Goal: Obtain resource: Download file/media

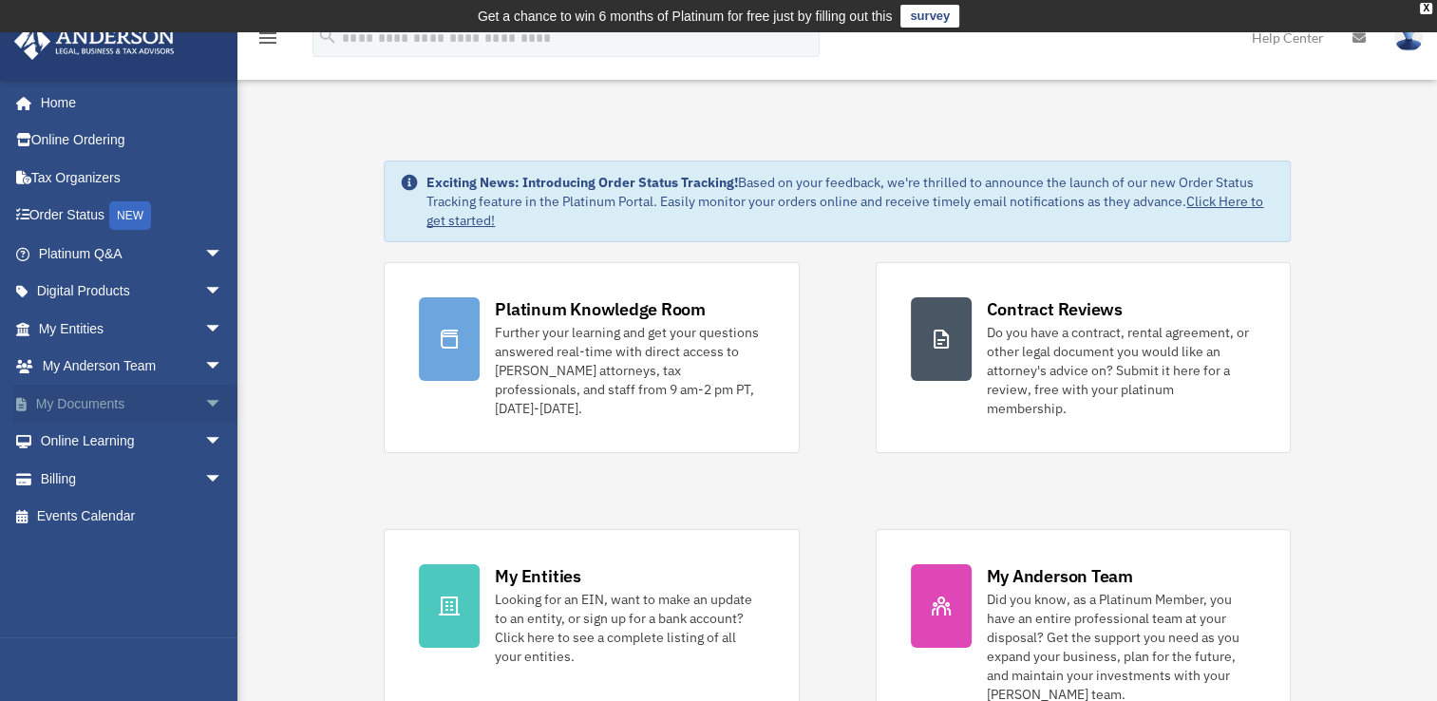
click at [204, 400] on span "arrow_drop_down" at bounding box center [223, 404] width 38 height 39
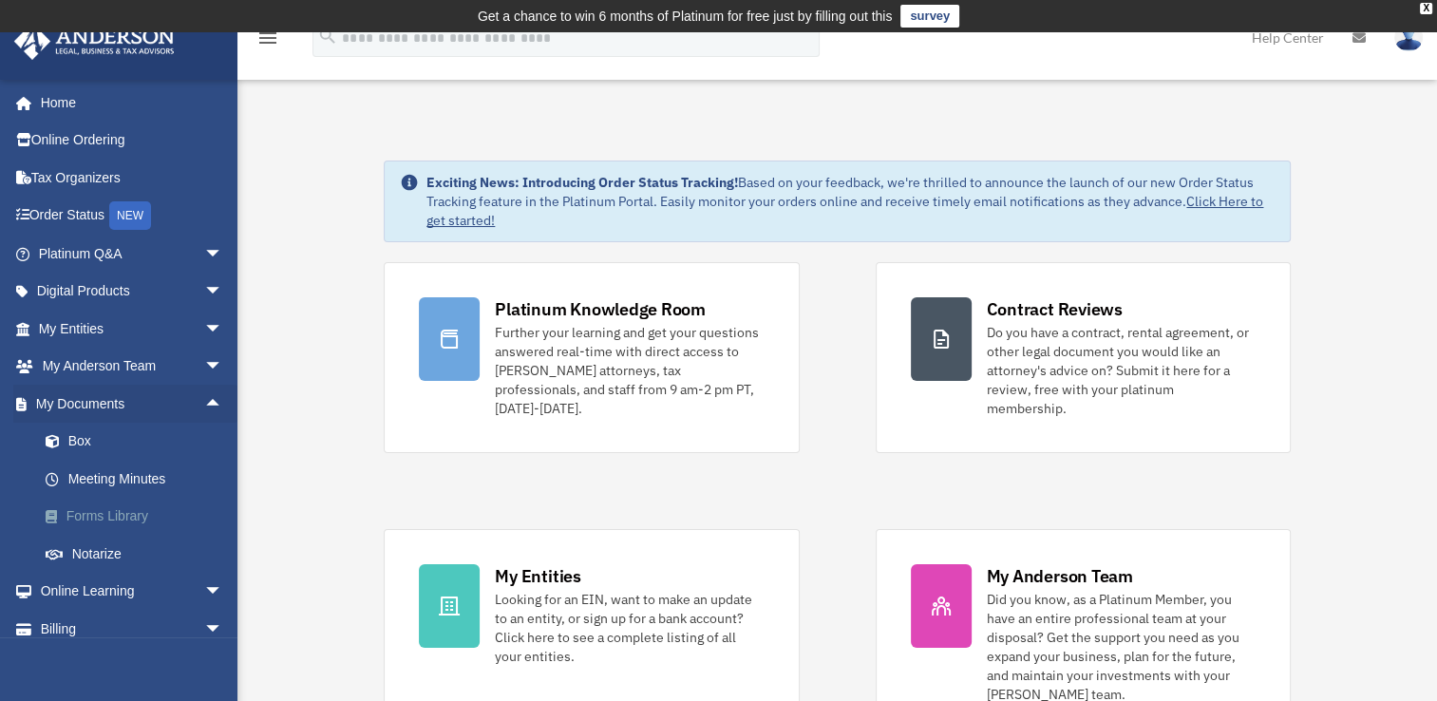
click at [123, 517] on link "Forms Library" at bounding box center [139, 517] width 225 height 38
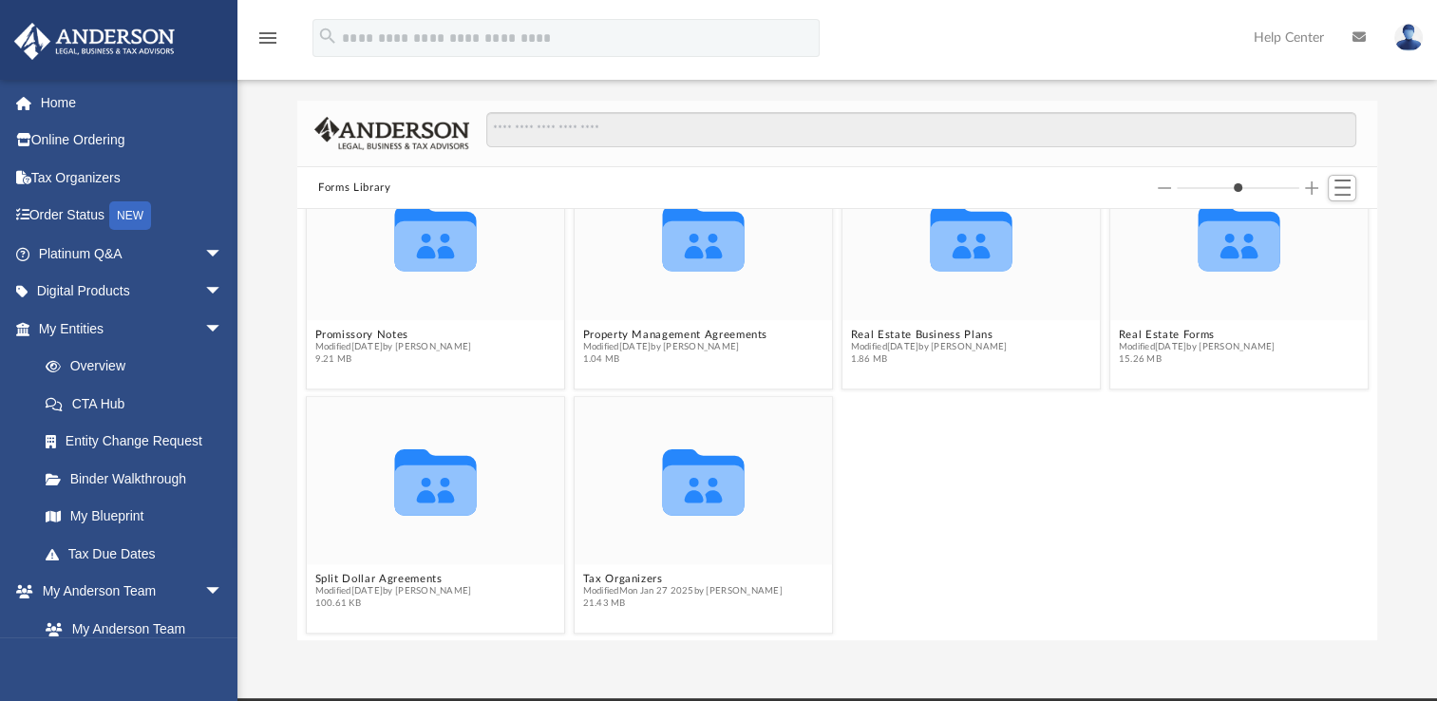
scroll to position [44, 0]
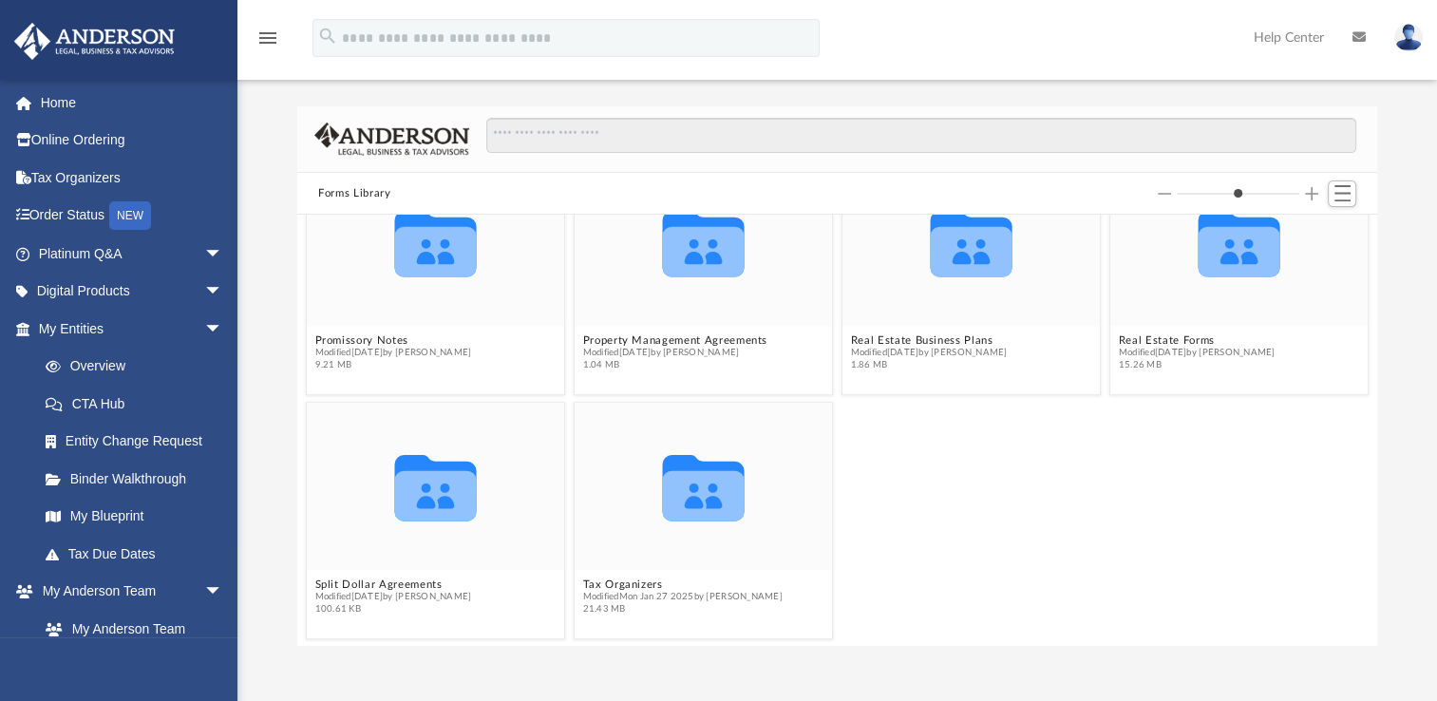
click at [1031, 579] on div "Collaborated Folder Split Dollar Agreements Modified [DATE] by [PERSON_NAME] 10…" at bounding box center [838, 520] width 1072 height 246
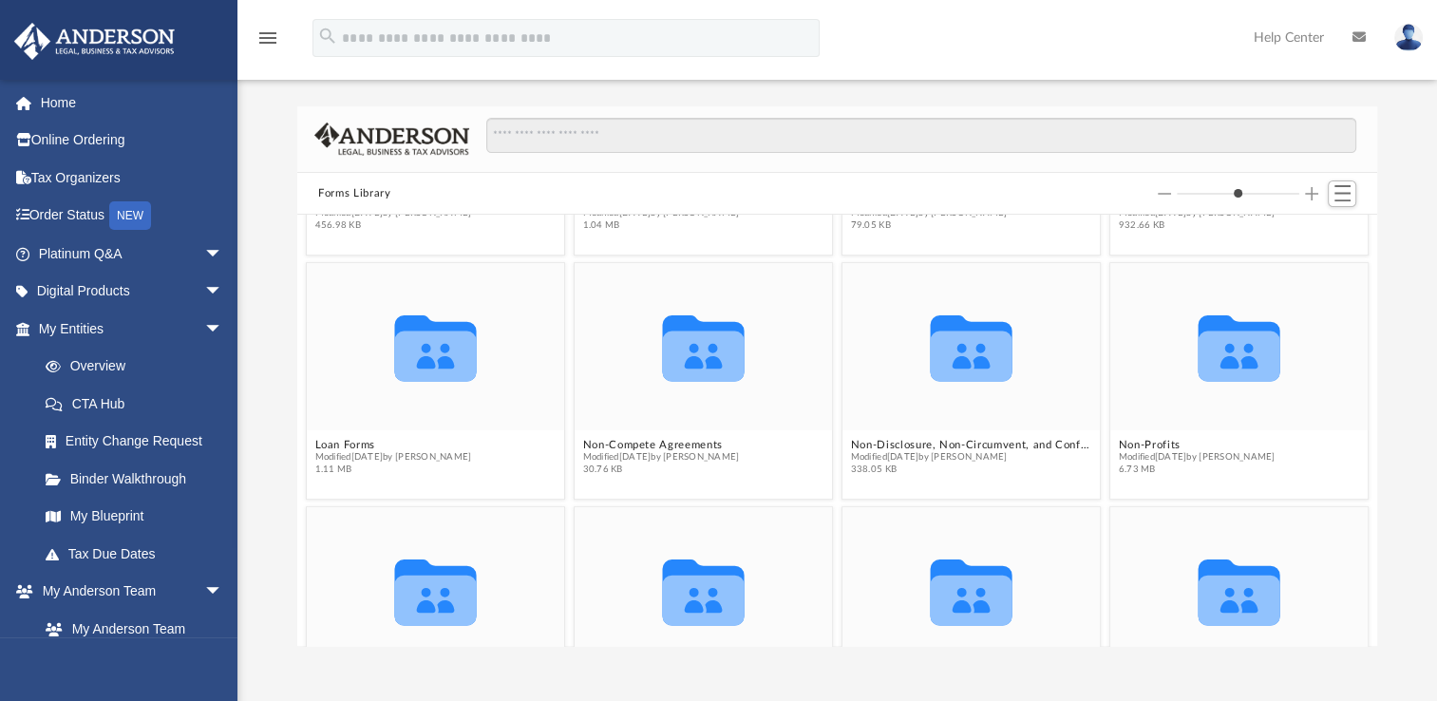
scroll to position [1184, 0]
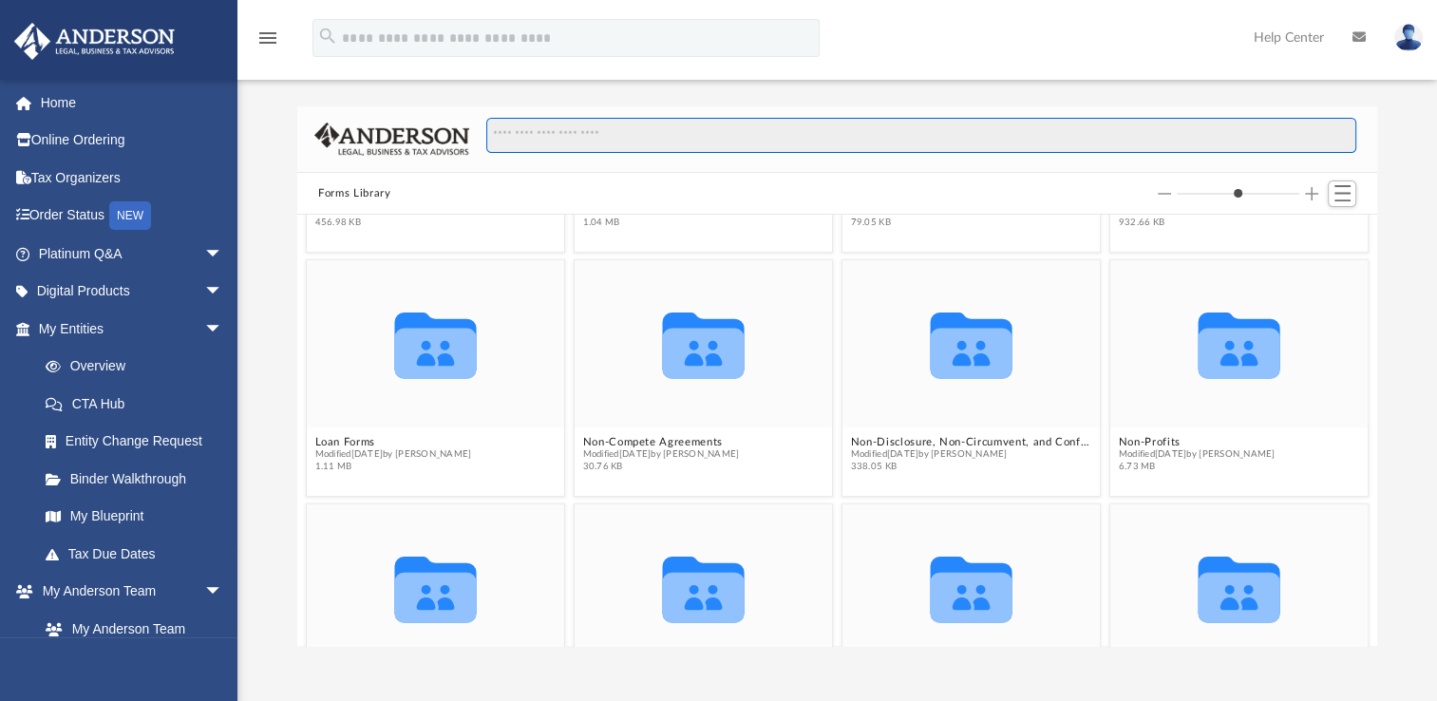
click at [767, 133] on input "Search files and folders" at bounding box center [921, 136] width 870 height 36
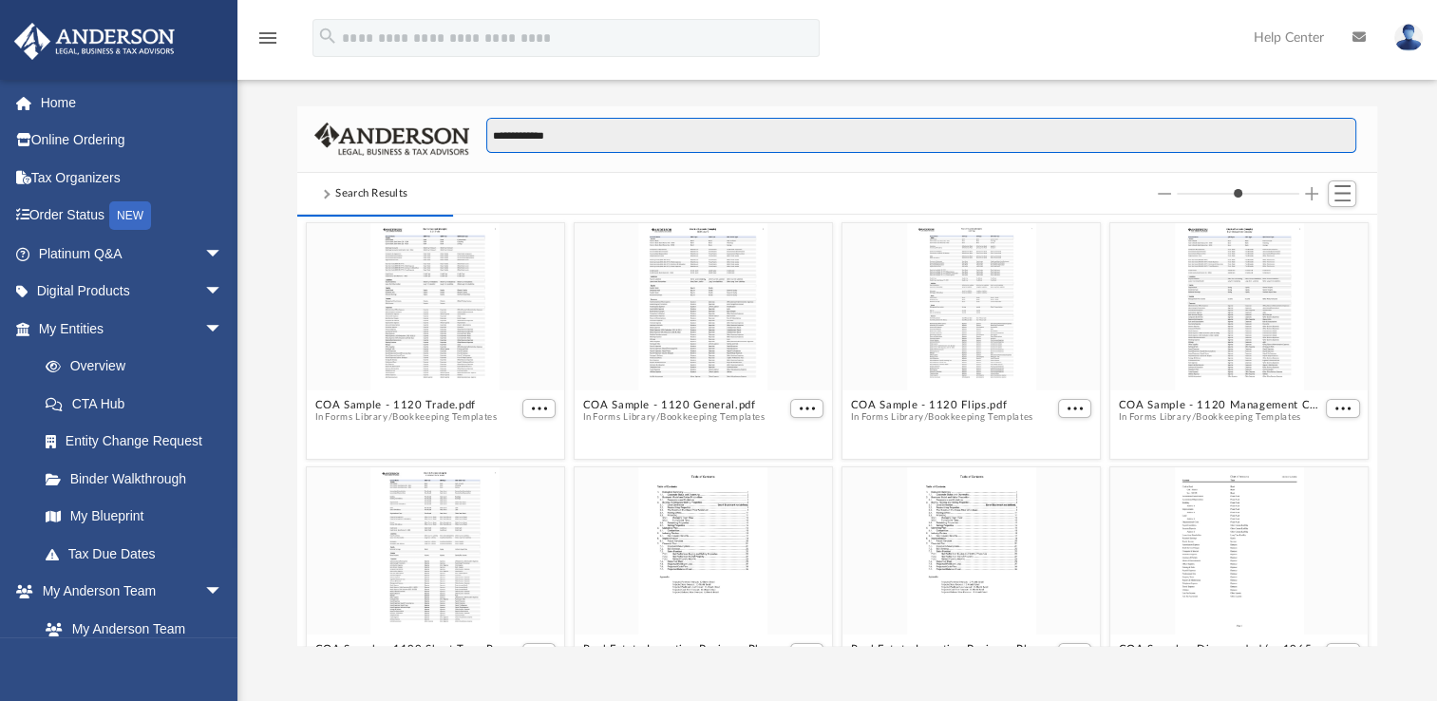
scroll to position [359, 1065]
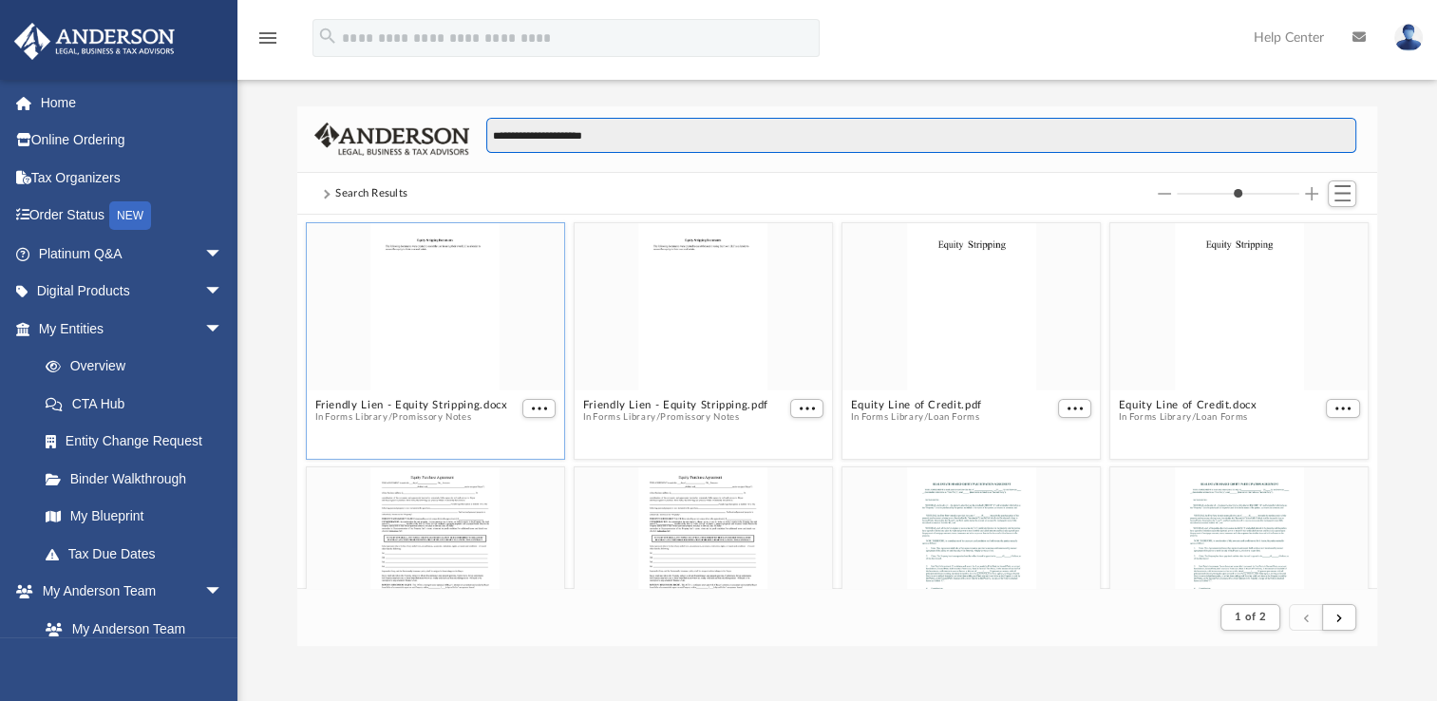
type input "**********"
click at [454, 366] on div "grid" at bounding box center [435, 306] width 257 height 167
drag, startPoint x: 534, startPoint y: 407, endPoint x: 499, endPoint y: 439, distance: 47.7
click at [499, 439] on figcaption "Friendly Lien - Equity Stripping.docx In Forms Library / Promissory Notes" at bounding box center [435, 417] width 257 height 50
click at [524, 411] on button "More options" at bounding box center [539, 409] width 34 height 20
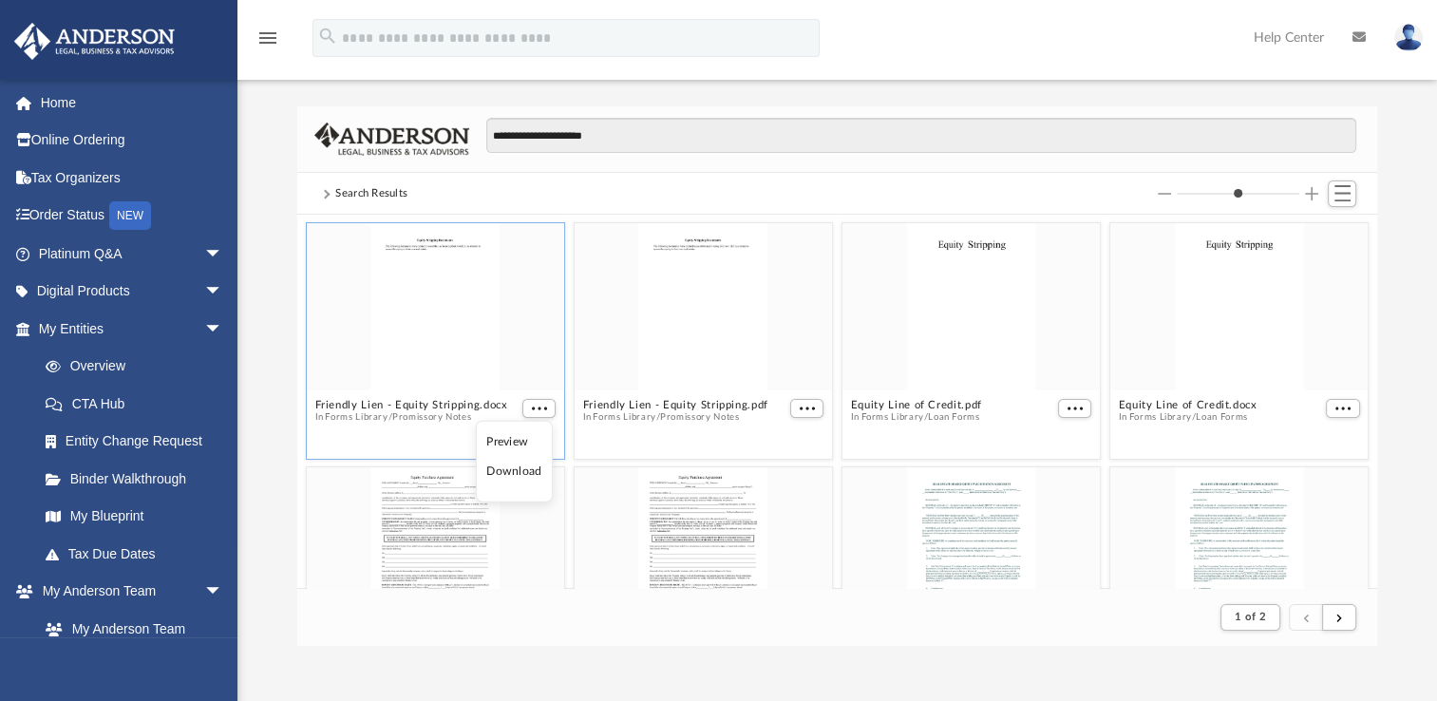
click at [512, 477] on li "Download" at bounding box center [513, 472] width 55 height 20
click at [800, 409] on span "More options" at bounding box center [807, 408] width 15 height 9
click at [777, 473] on li "Download" at bounding box center [778, 472] width 55 height 20
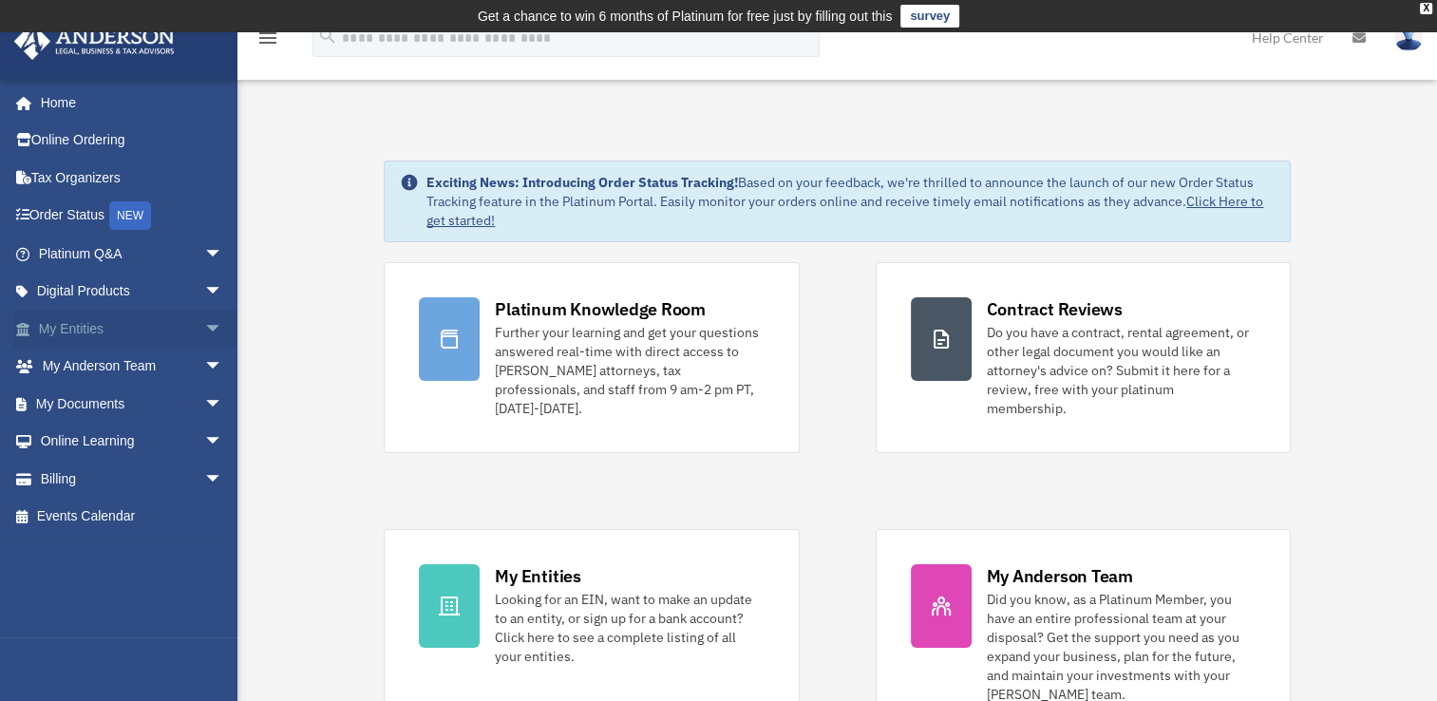
click at [204, 327] on span "arrow_drop_down" at bounding box center [223, 329] width 38 height 39
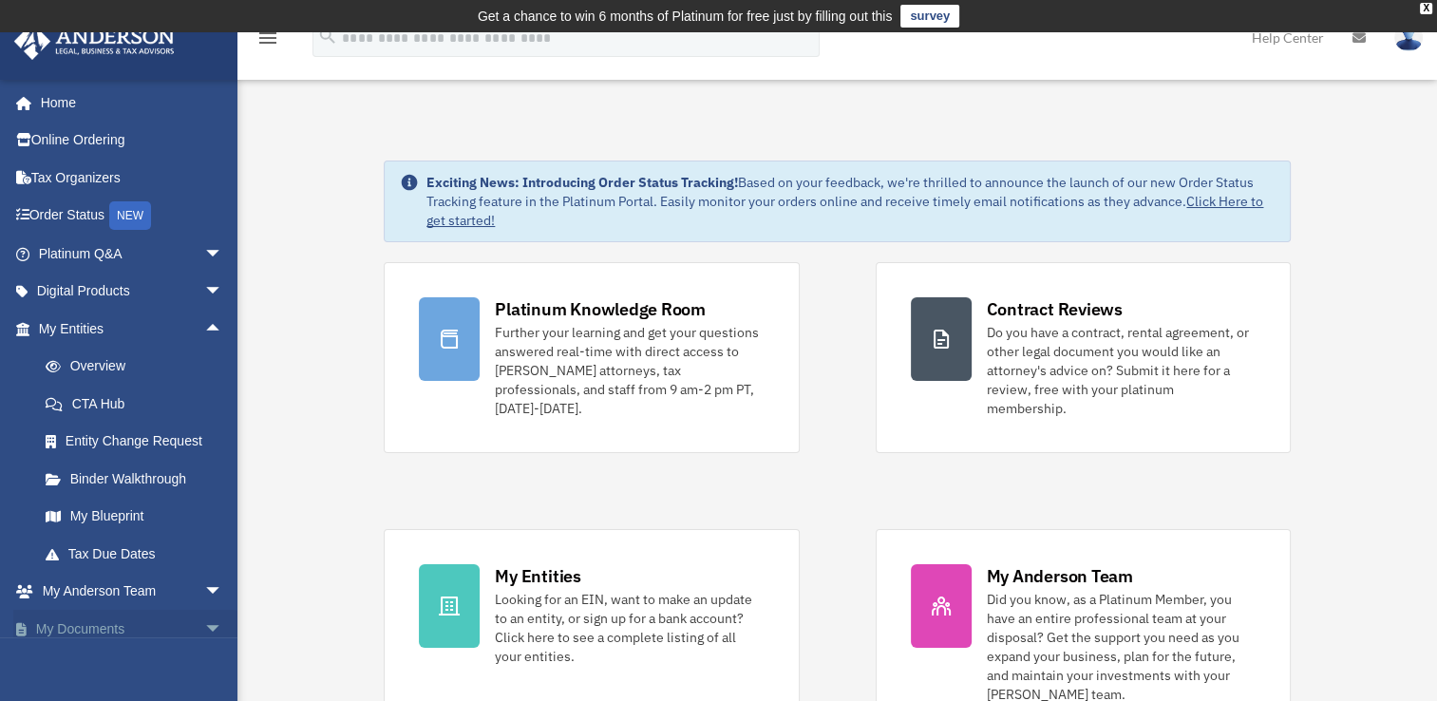
click at [204, 625] on span "arrow_drop_down" at bounding box center [223, 629] width 38 height 39
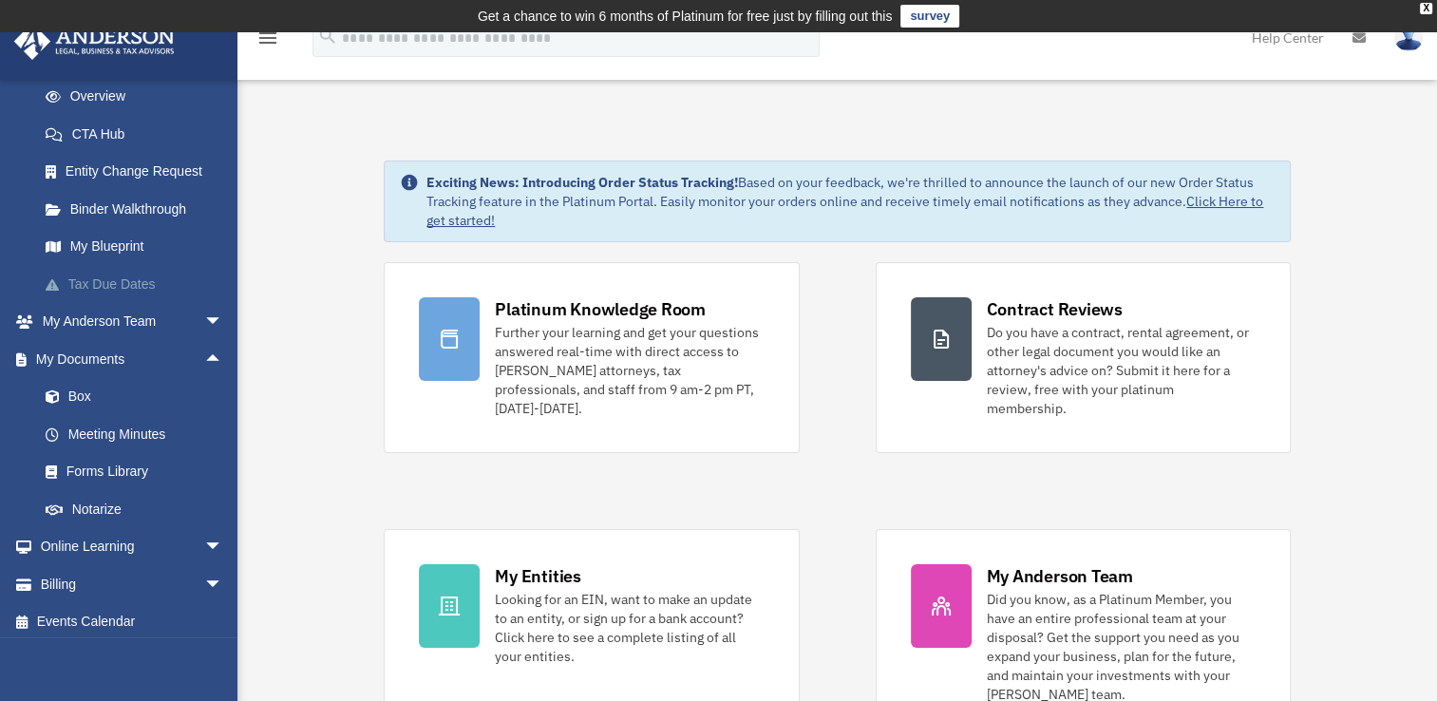
scroll to position [276, 0]
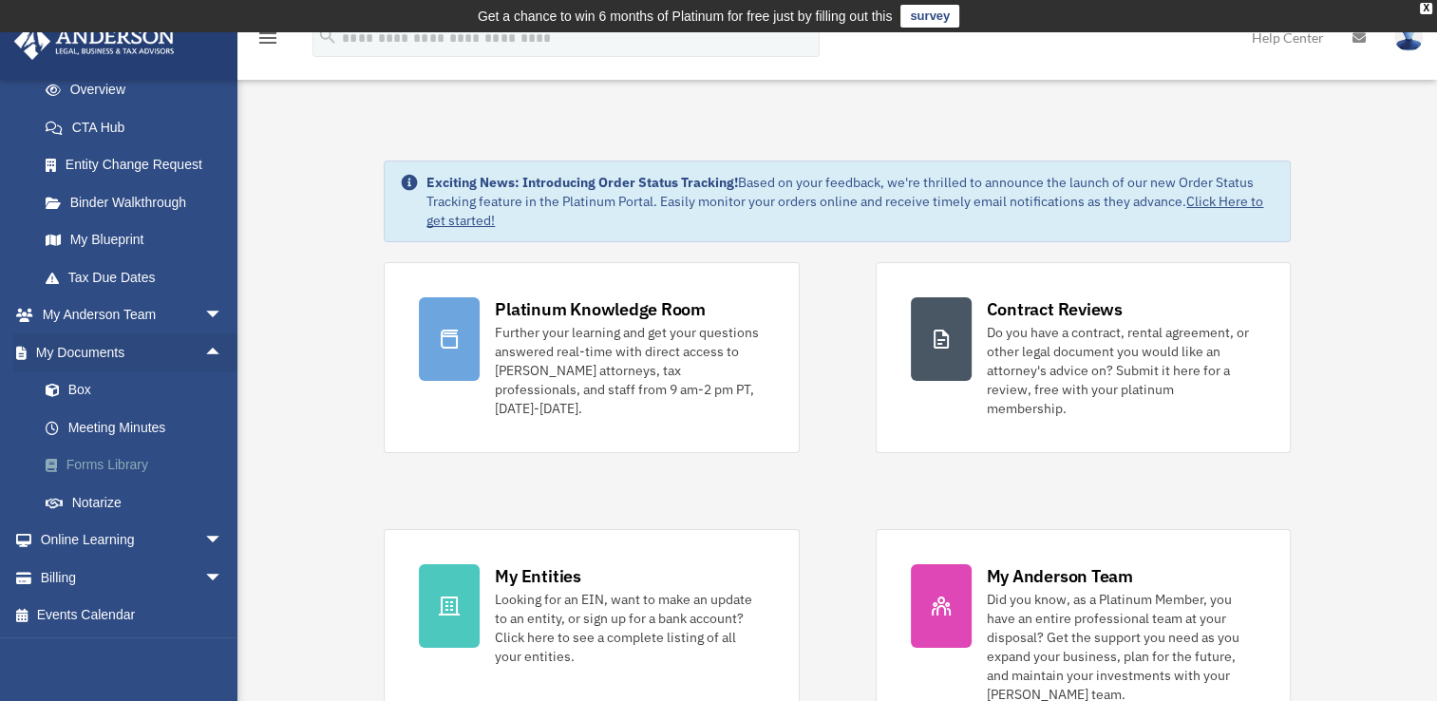
click at [116, 469] on link "Forms Library" at bounding box center [139, 465] width 225 height 38
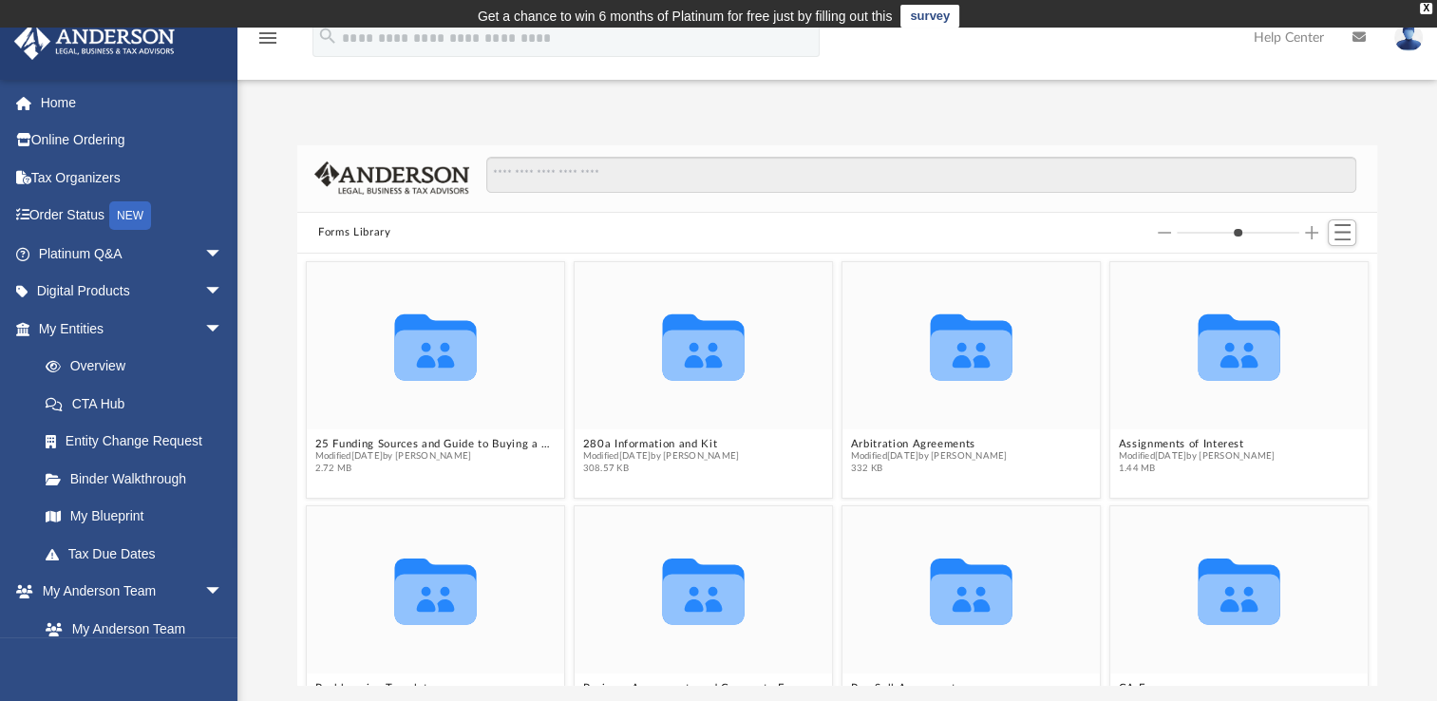
scroll to position [417, 1065]
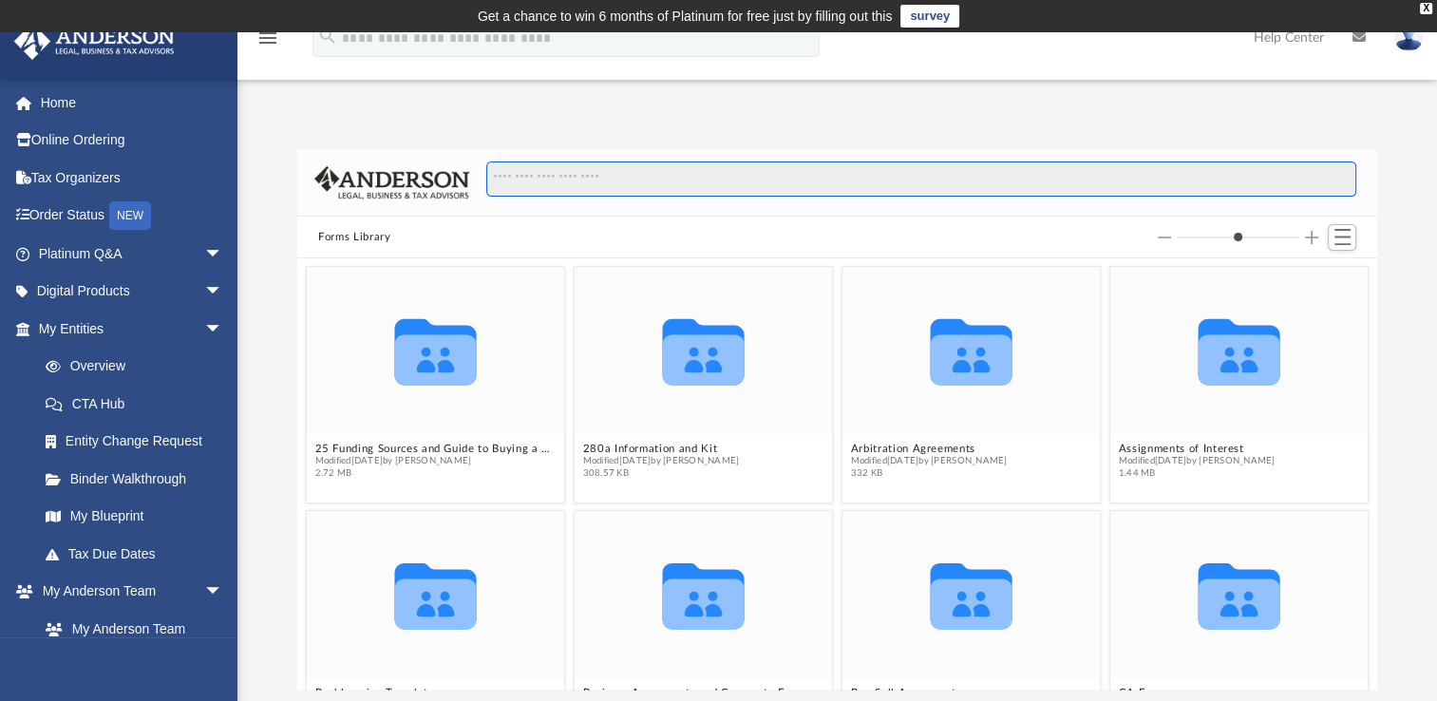
click at [560, 177] on input "Search files and folders" at bounding box center [921, 179] width 870 height 36
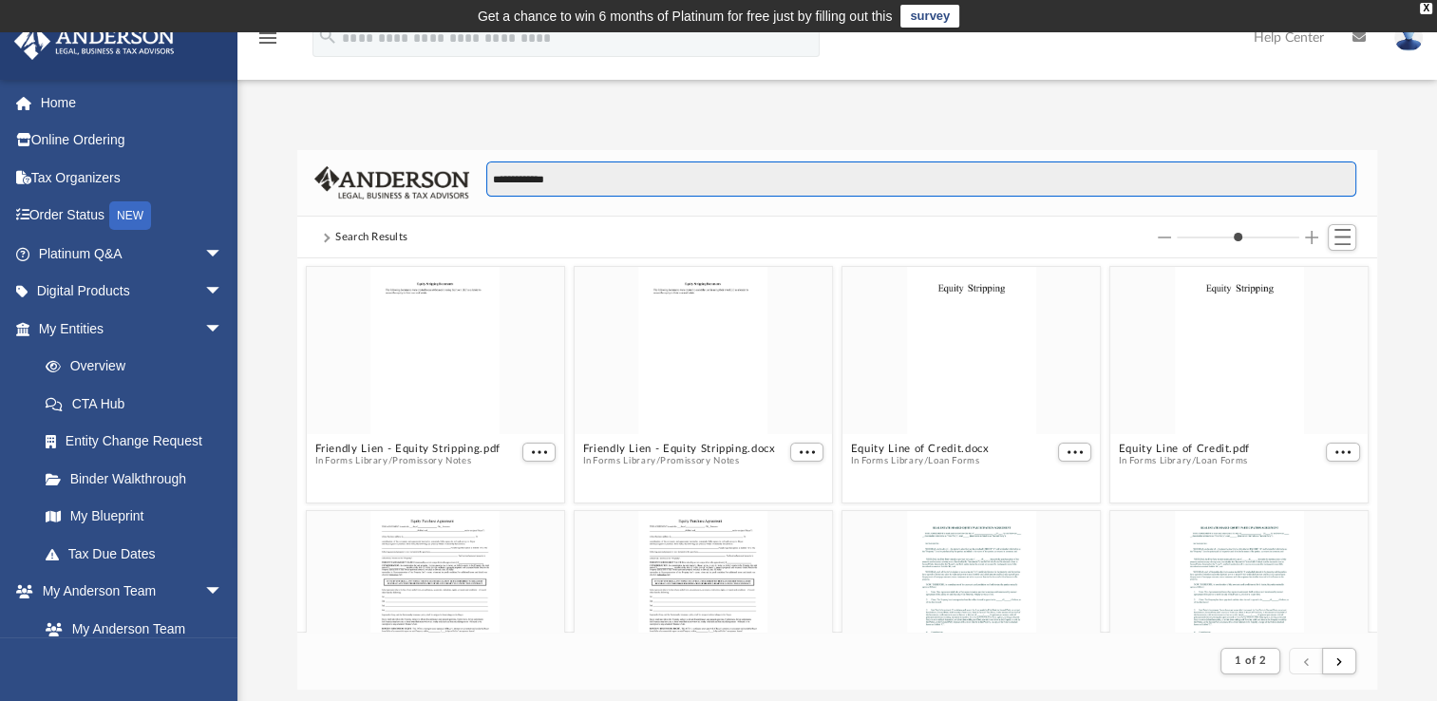
scroll to position [359, 1065]
type input "**********"
click at [935, 530] on div "grid" at bounding box center [971, 594] width 257 height 167
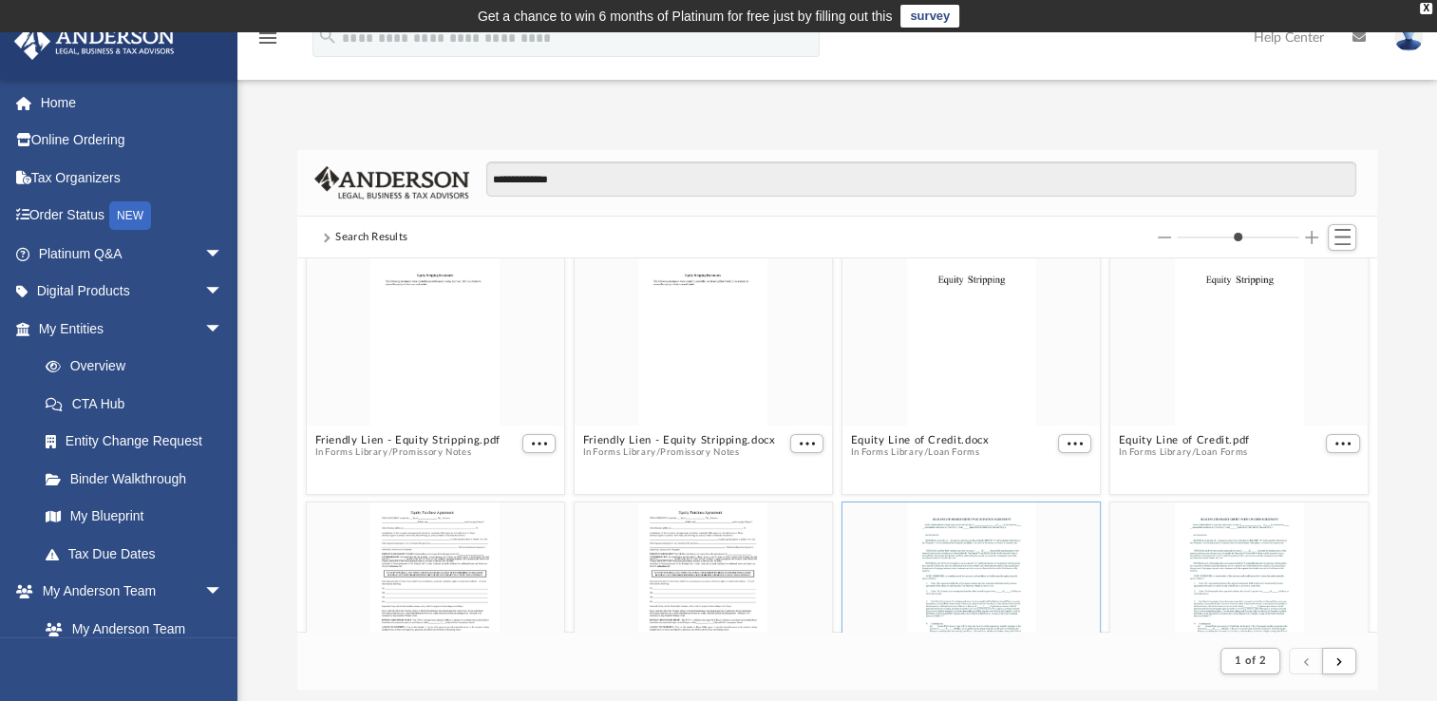
scroll to position [0, 0]
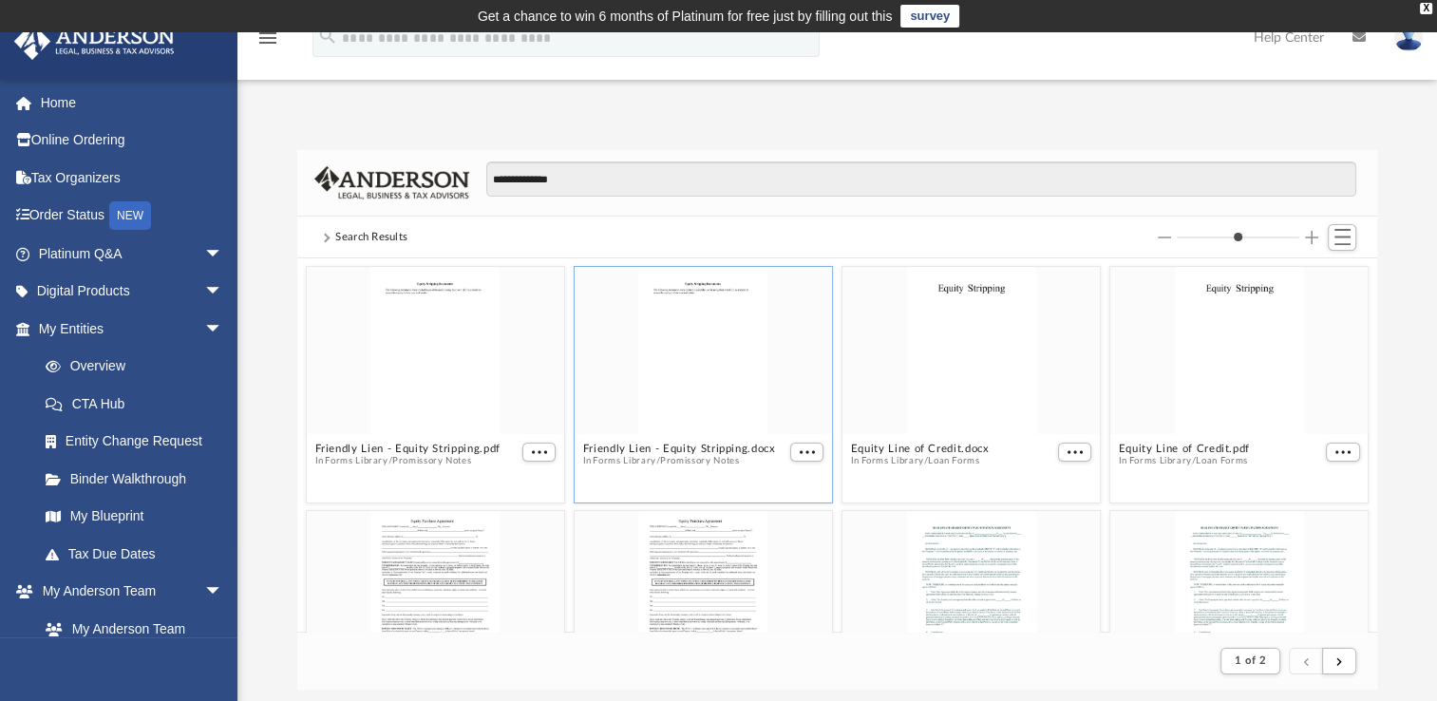
click at [712, 369] on div "grid" at bounding box center [703, 350] width 257 height 167
click at [804, 452] on span "More options" at bounding box center [807, 451] width 15 height 9
click at [778, 486] on li "Preview" at bounding box center [778, 486] width 55 height 20
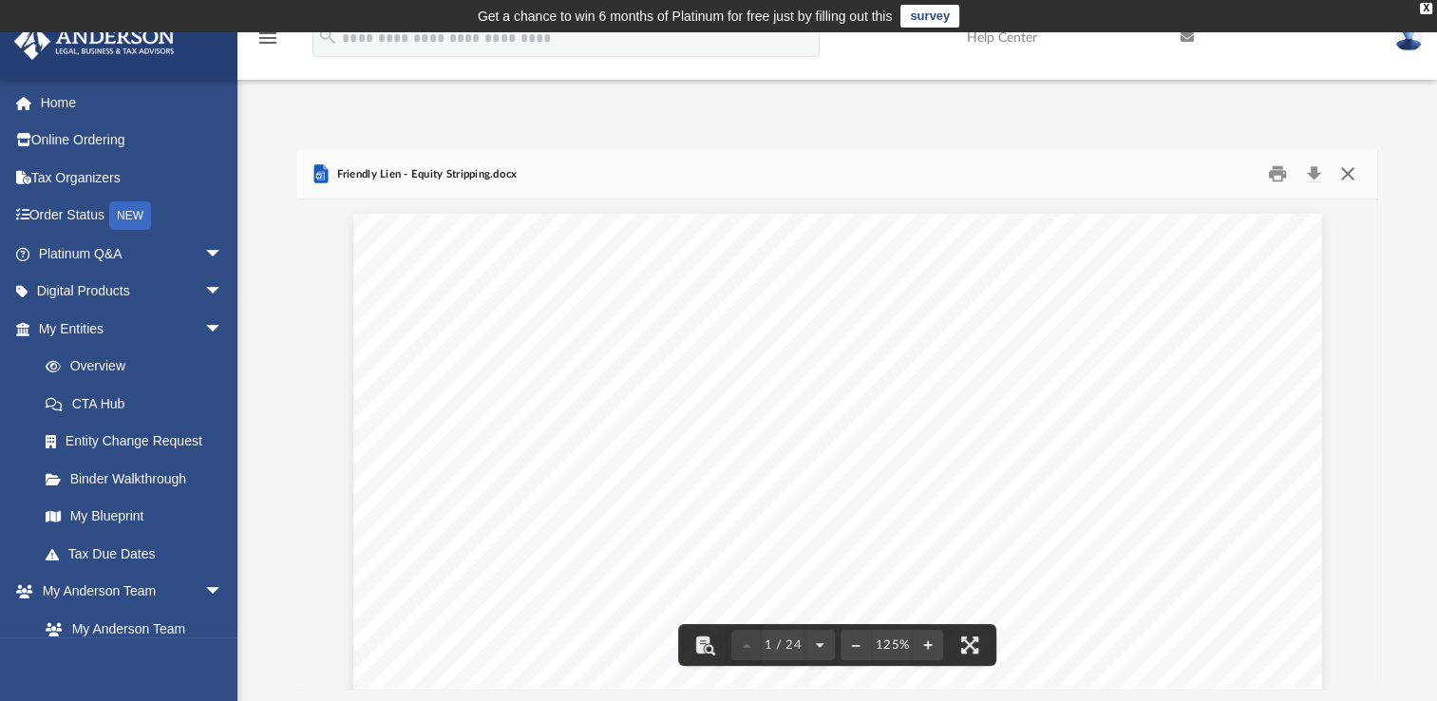
click at [1354, 172] on button "Close" at bounding box center [1347, 174] width 34 height 29
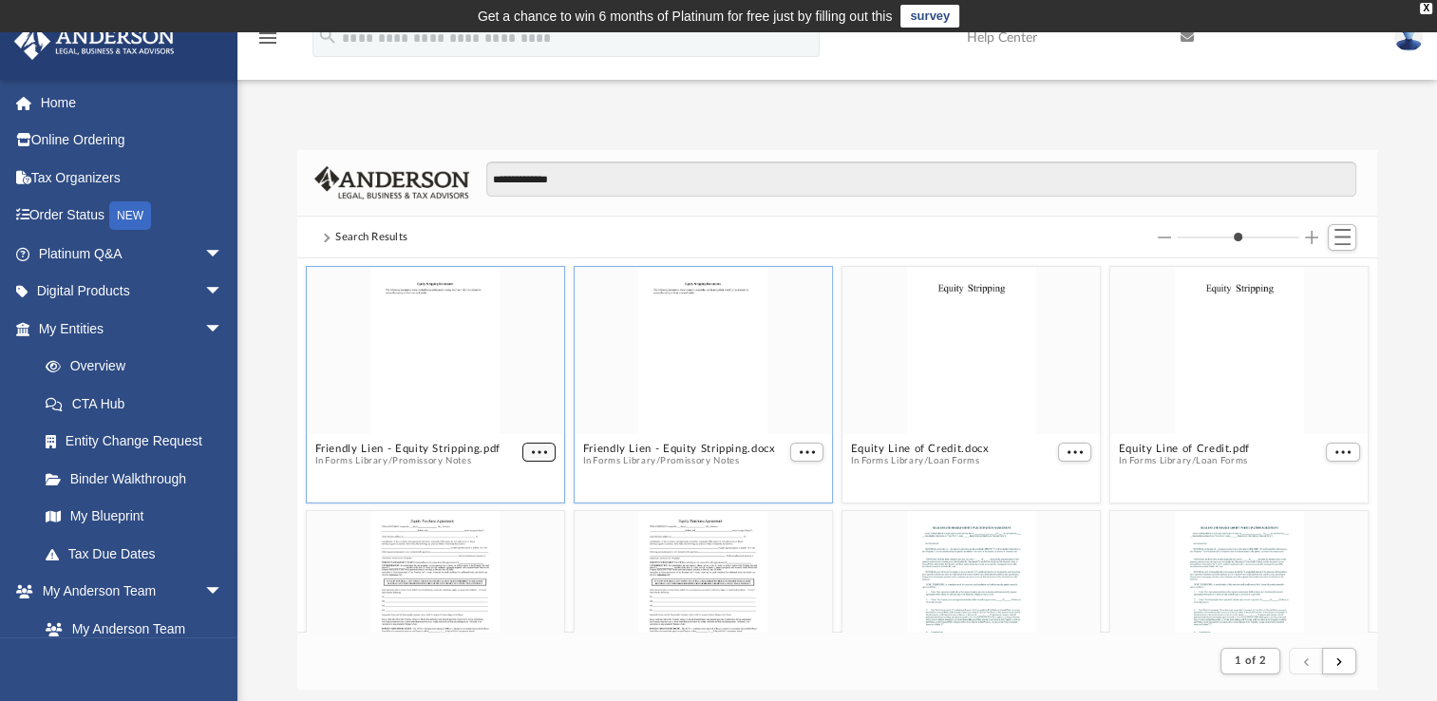
click at [543, 450] on span "More options" at bounding box center [539, 451] width 15 height 9
click at [527, 486] on li "Preview" at bounding box center [513, 486] width 55 height 20
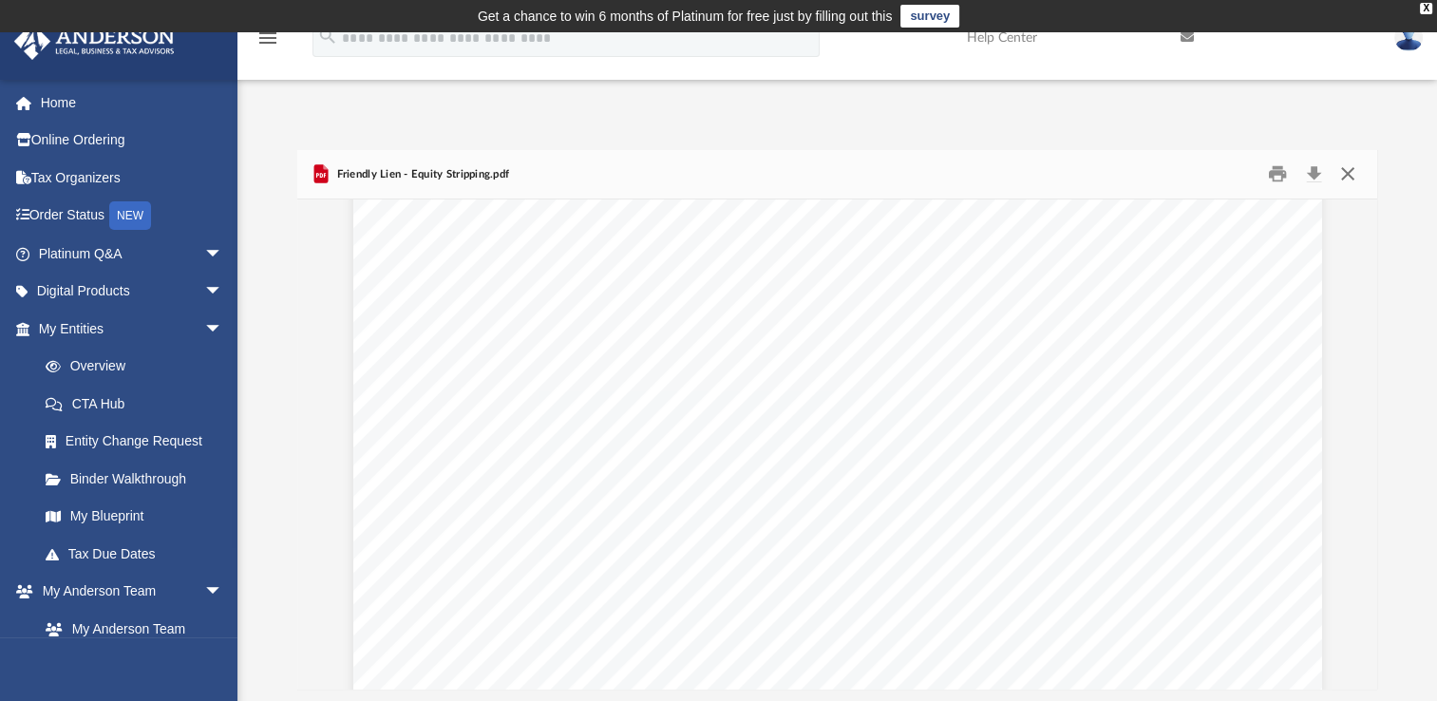
click at [1358, 177] on button "Close" at bounding box center [1347, 174] width 34 height 29
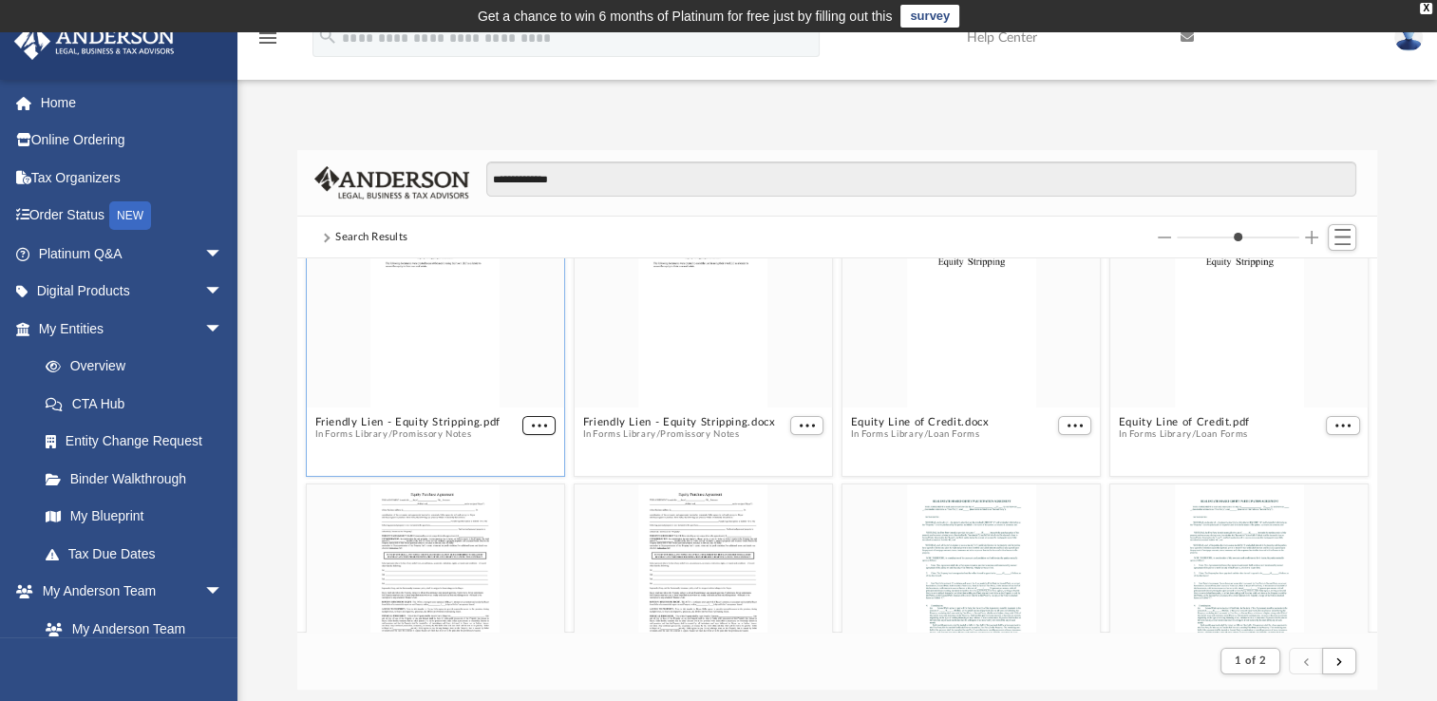
scroll to position [0, 0]
